Goal: Transaction & Acquisition: Purchase product/service

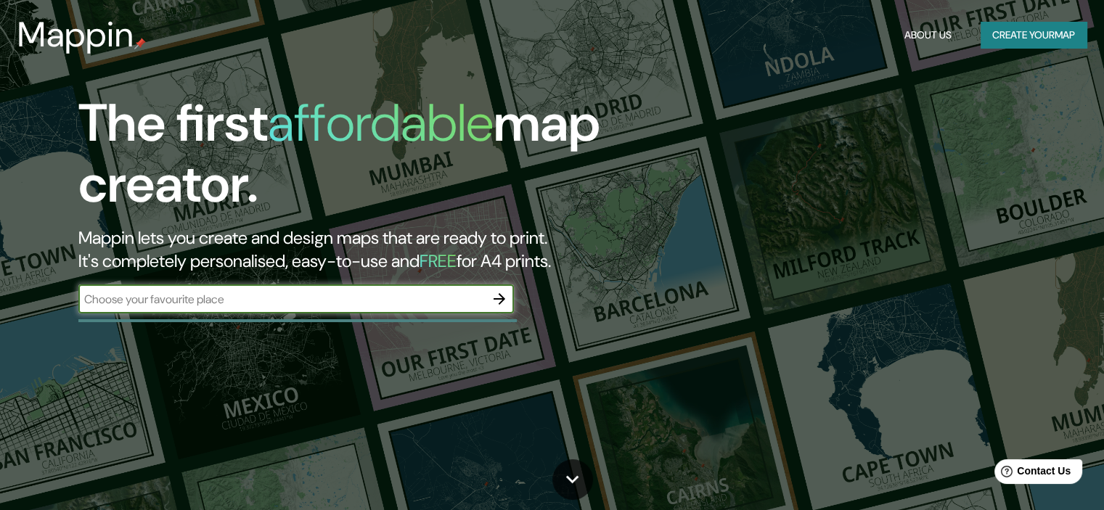
click at [203, 304] on input "text" at bounding box center [281, 299] width 406 height 17
click at [223, 300] on input "text" at bounding box center [281, 299] width 406 height 17
type input "tabacundo"
click at [269, 301] on input "text" at bounding box center [281, 299] width 406 height 17
type input "tabacundo"
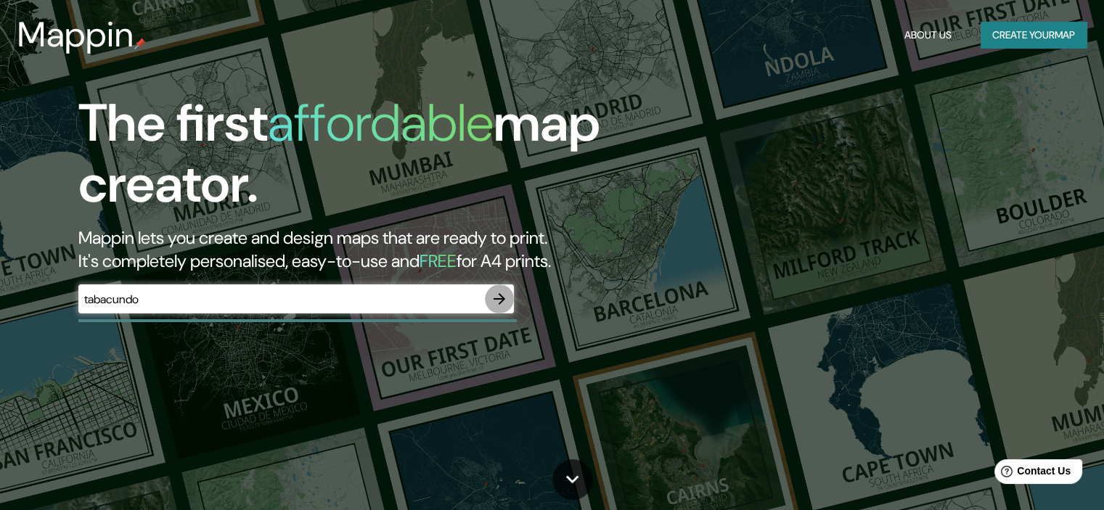
click at [504, 298] on icon "button" at bounding box center [499, 298] width 17 height 17
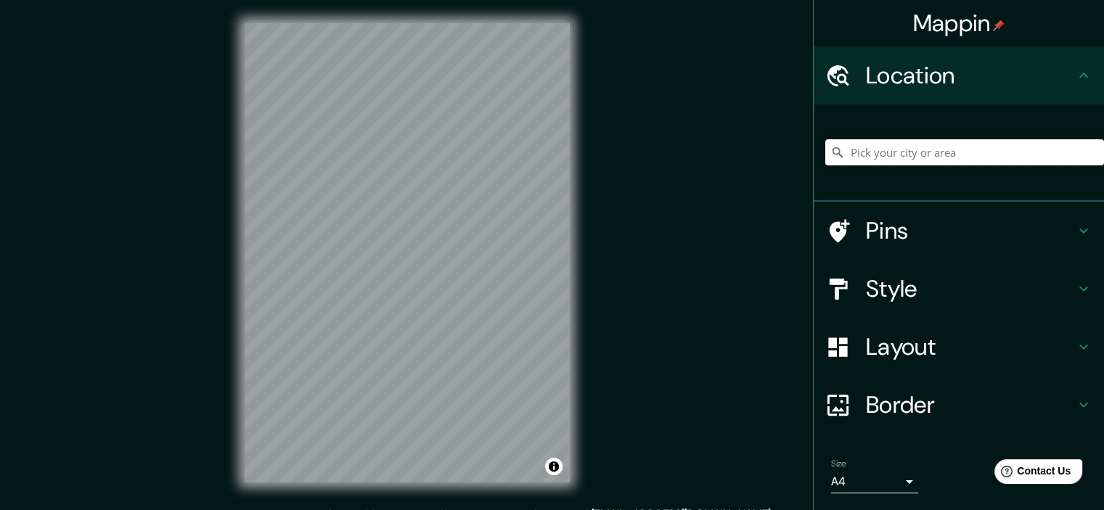
click at [888, 154] on input "Pick your city or area" at bounding box center [964, 152] width 279 height 26
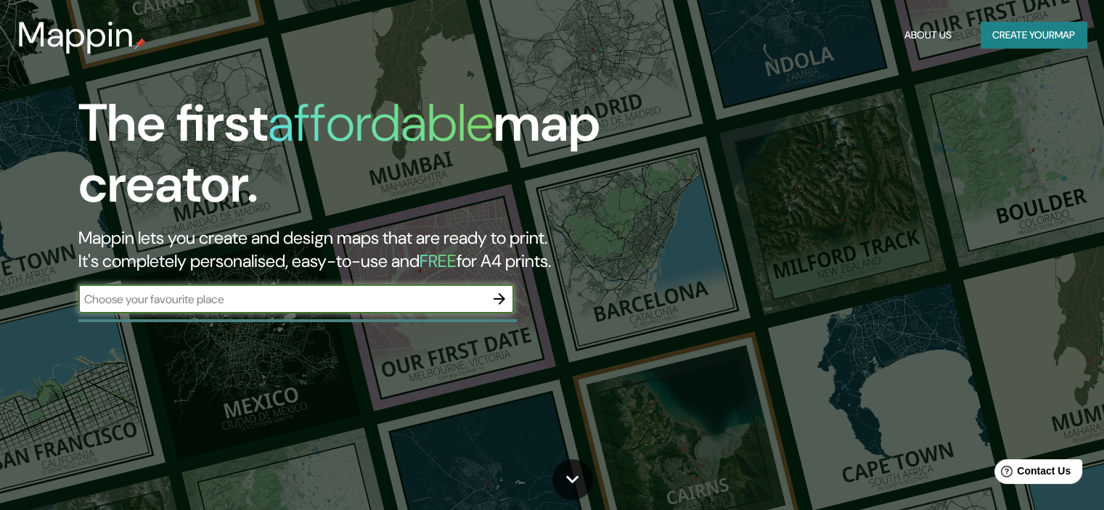
click at [132, 304] on input "text" at bounding box center [281, 299] width 406 height 17
click at [124, 295] on input "text" at bounding box center [281, 299] width 406 height 17
type input "Q"
type input "[GEOGRAPHIC_DATA]"
click at [498, 303] on icon "button" at bounding box center [499, 298] width 17 height 17
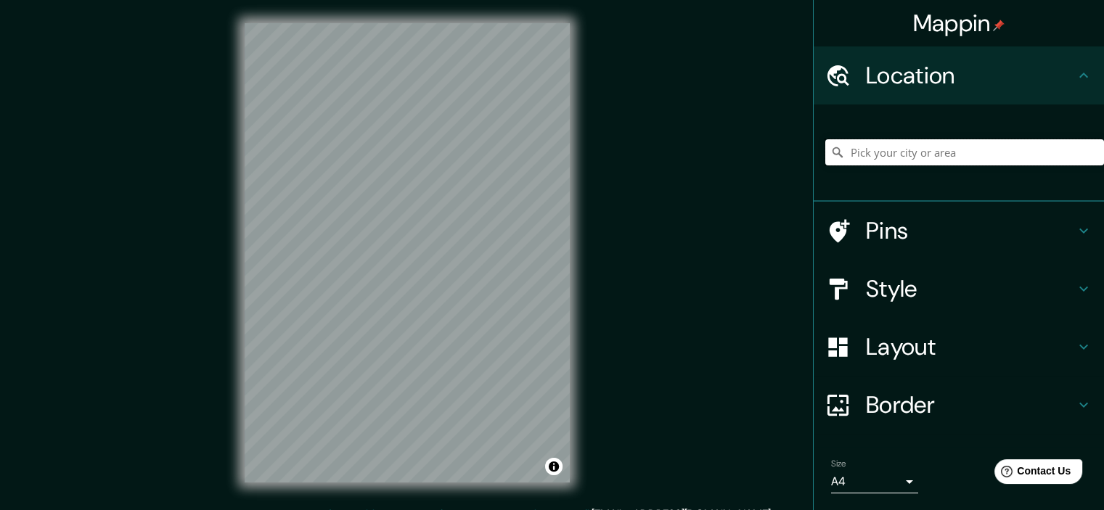
click at [906, 159] on input "Pick your city or area" at bounding box center [964, 152] width 279 height 26
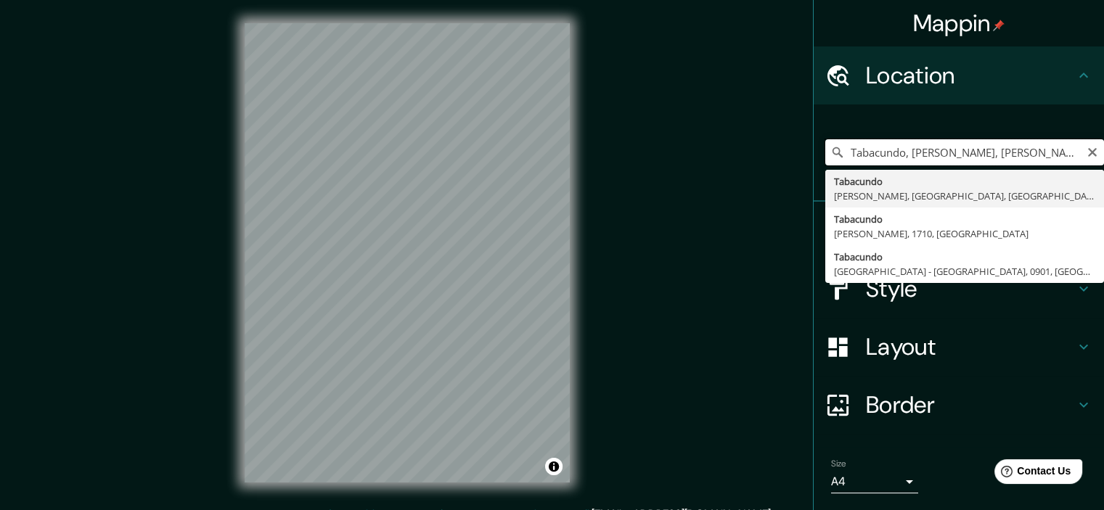
type input "Tabacundo, [PERSON_NAME], [PERSON_NAME], [GEOGRAPHIC_DATA]"
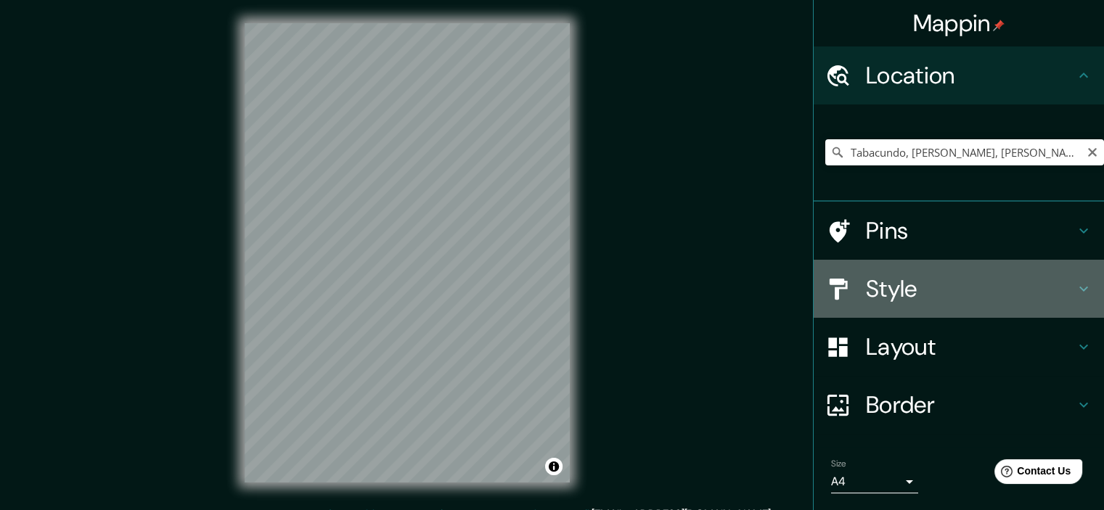
click at [909, 287] on h4 "Style" at bounding box center [970, 288] width 209 height 29
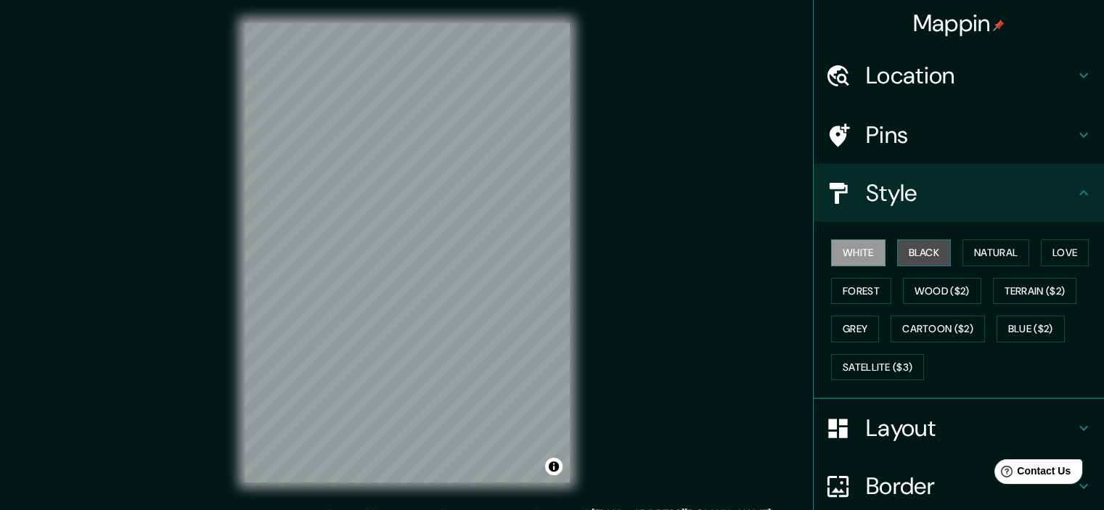
click at [904, 254] on button "Black" at bounding box center [924, 253] width 54 height 27
click at [849, 252] on button "White" at bounding box center [858, 253] width 54 height 27
click at [981, 250] on button "Natural" at bounding box center [995, 253] width 67 height 27
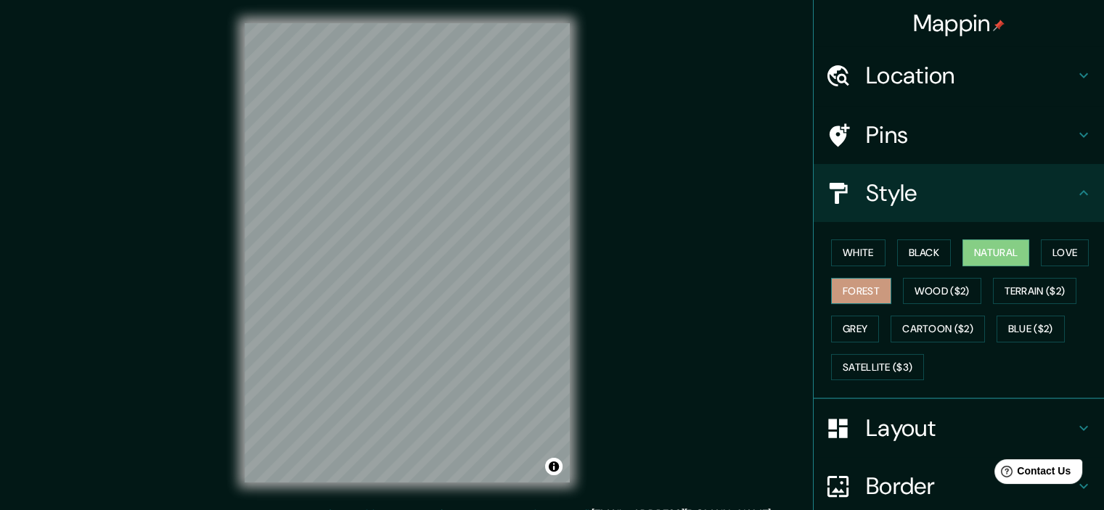
click at [841, 287] on button "Forest" at bounding box center [861, 291] width 60 height 27
click at [917, 297] on button "Wood ($2)" at bounding box center [942, 291] width 78 height 27
click at [988, 258] on button "Natural" at bounding box center [995, 253] width 67 height 27
click at [896, 432] on h4 "Layout" at bounding box center [970, 428] width 209 height 29
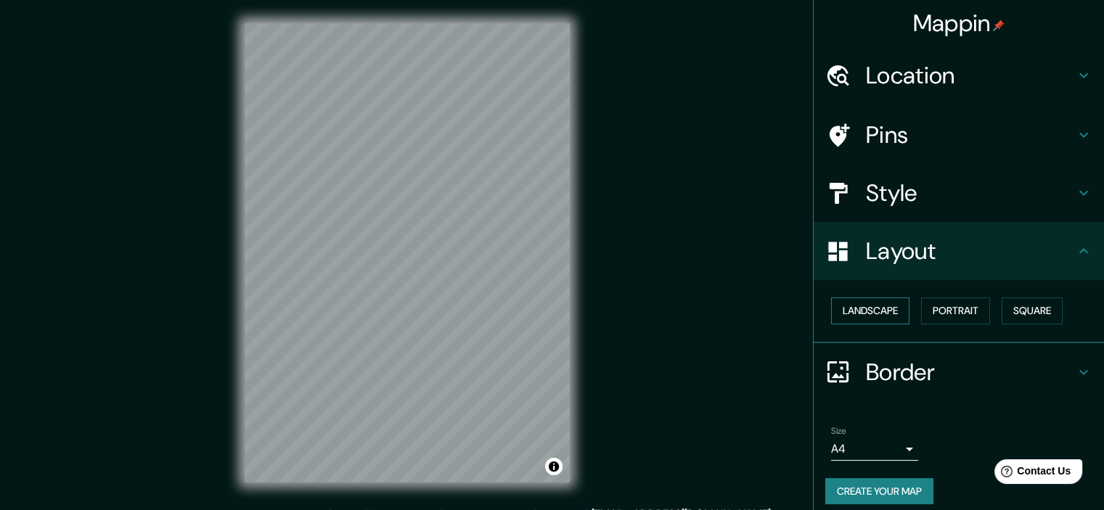
click at [843, 307] on button "Landscape" at bounding box center [870, 311] width 78 height 27
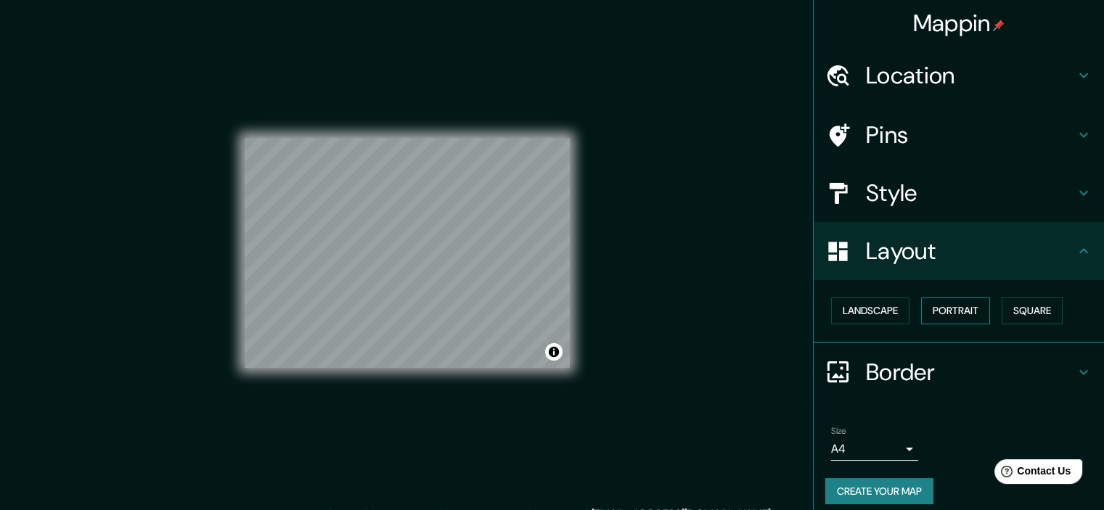
click at [942, 308] on button "Portrait" at bounding box center [955, 311] width 69 height 27
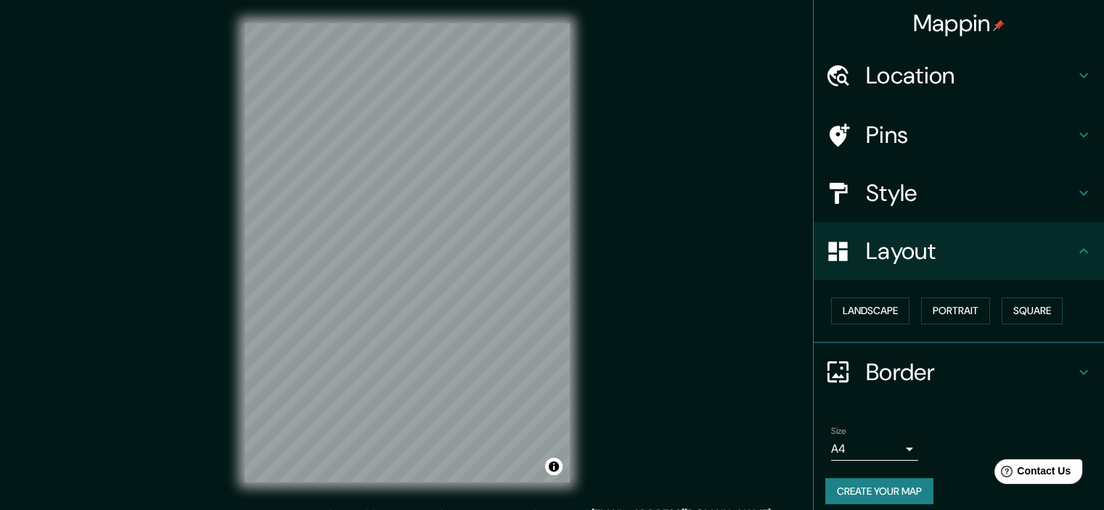
click at [880, 144] on h4 "Pins" at bounding box center [970, 134] width 209 height 29
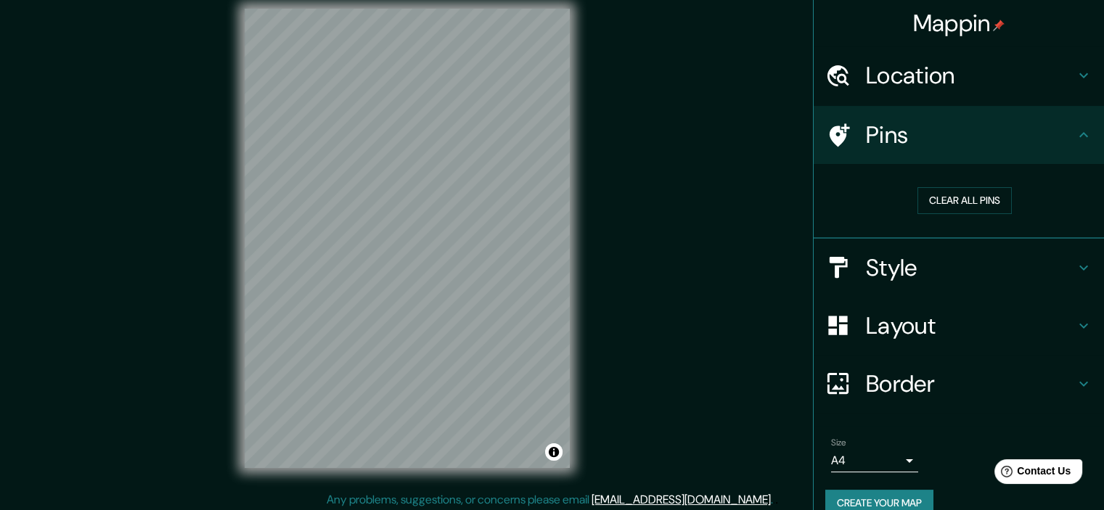
scroll to position [18, 0]
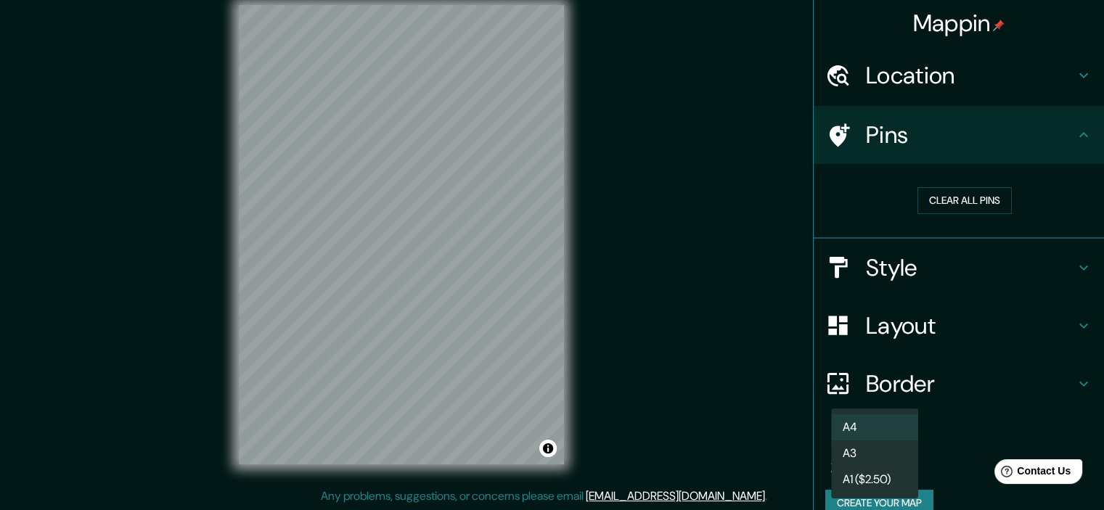
click at [902, 458] on body "Mappin Location [GEOGRAPHIC_DATA], [PERSON_NAME], [GEOGRAPHIC_DATA], [GEOGRAPHI…" at bounding box center [552, 237] width 1104 height 510
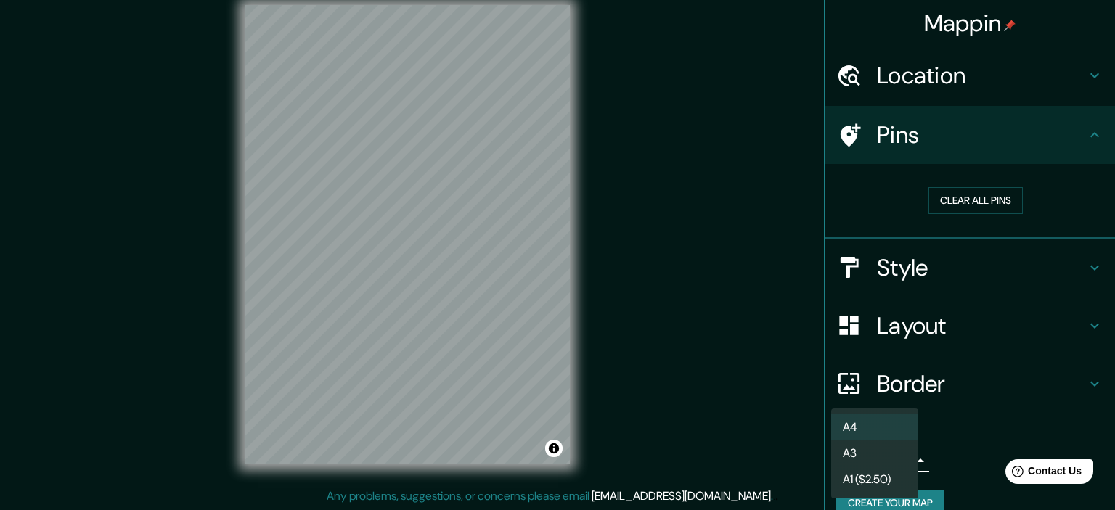
click at [1026, 419] on div at bounding box center [557, 255] width 1115 height 510
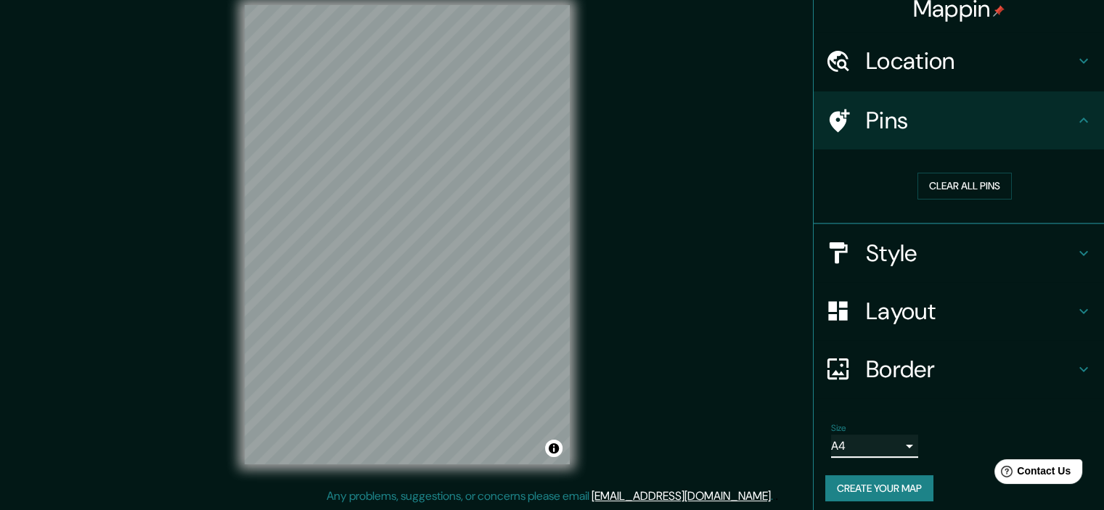
scroll to position [22, 0]
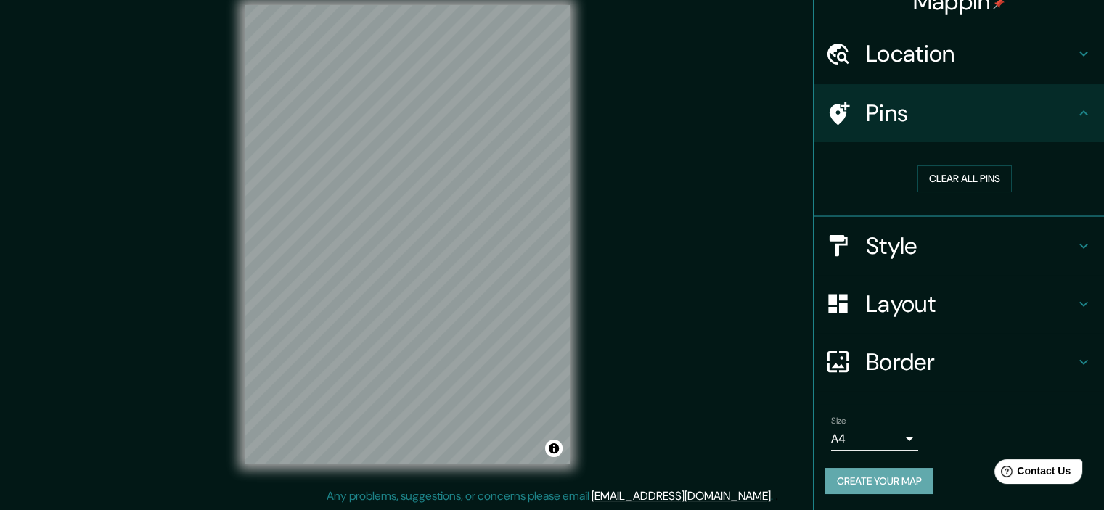
click at [891, 484] on button "Create your map" at bounding box center [879, 481] width 108 height 27
